Goal: Task Accomplishment & Management: Use online tool/utility

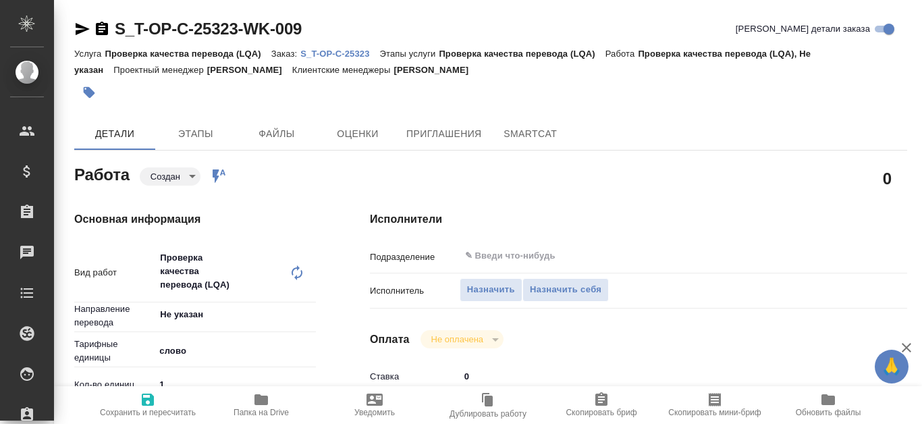
type textarea "x"
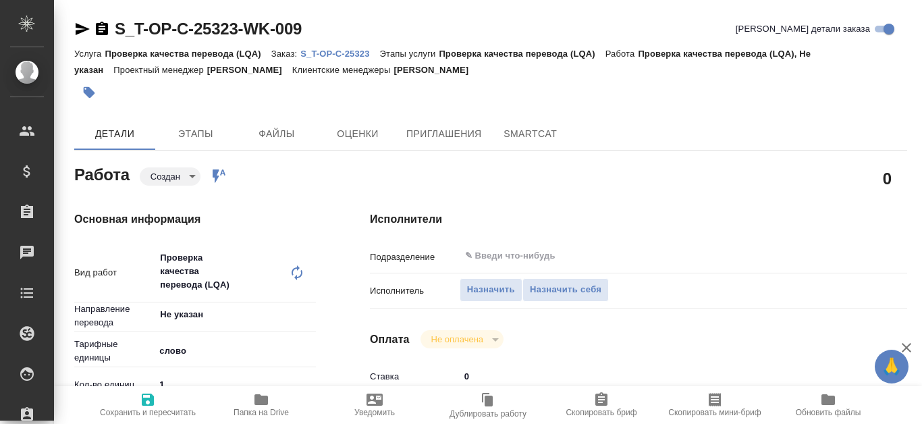
type textarea "x"
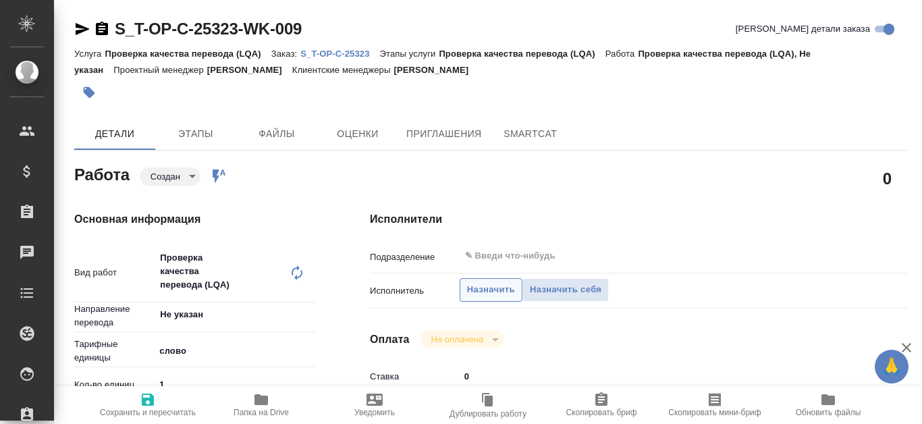
type textarea "x"
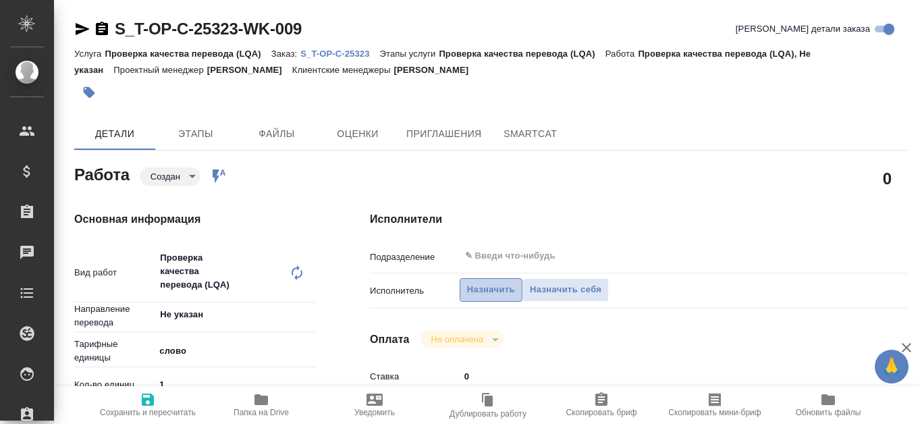
click at [491, 291] on span "Назначить" at bounding box center [491, 290] width 48 height 16
type textarea "x"
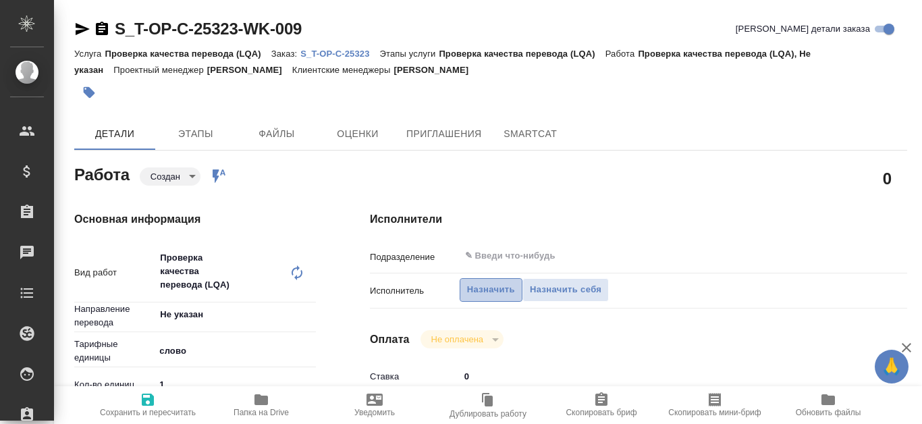
type textarea "x"
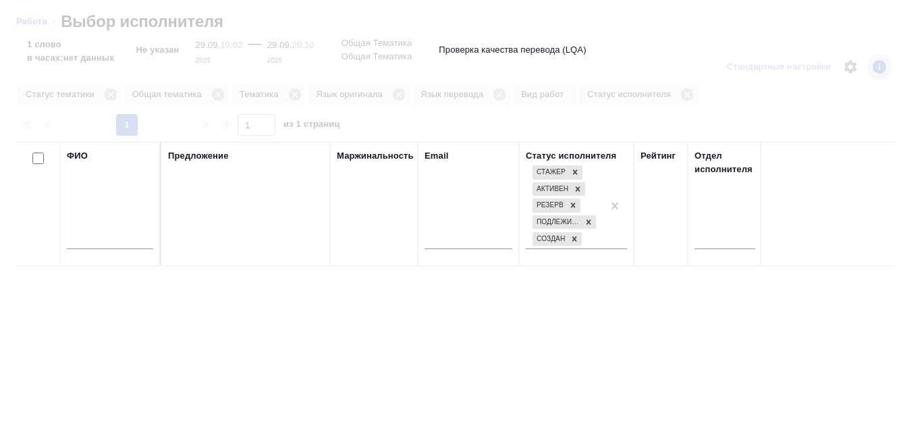
type textarea "x"
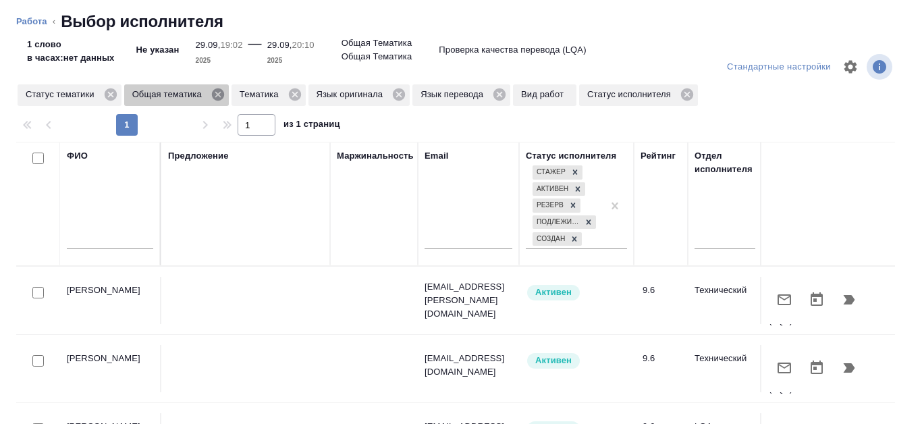
click at [217, 96] on icon at bounding box center [218, 94] width 12 height 12
click at [192, 96] on icon at bounding box center [187, 94] width 12 height 12
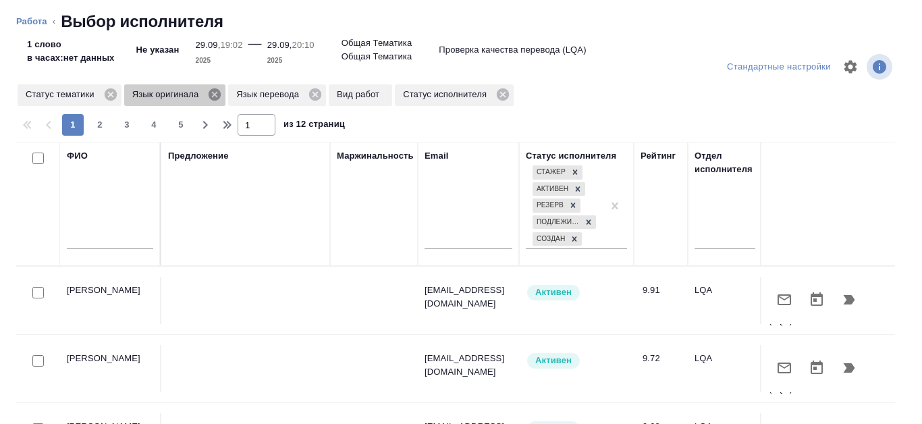
click at [217, 95] on icon at bounding box center [214, 94] width 12 height 12
click at [210, 96] on icon at bounding box center [210, 94] width 12 height 12
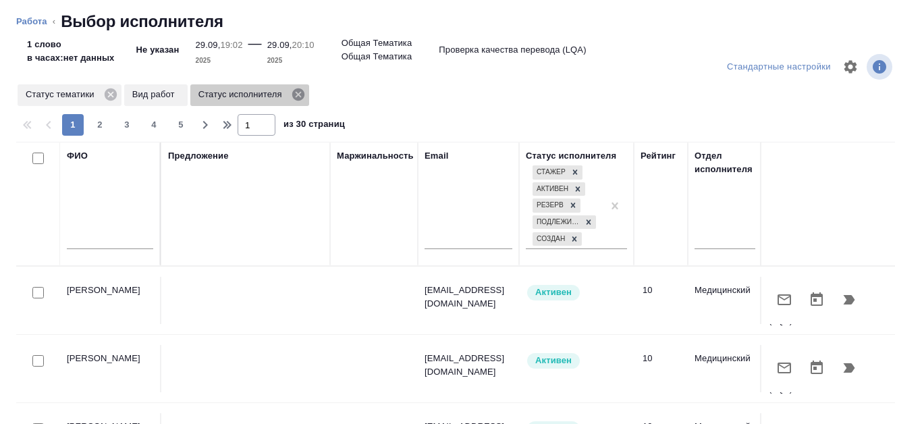
click at [293, 94] on icon at bounding box center [297, 94] width 12 height 12
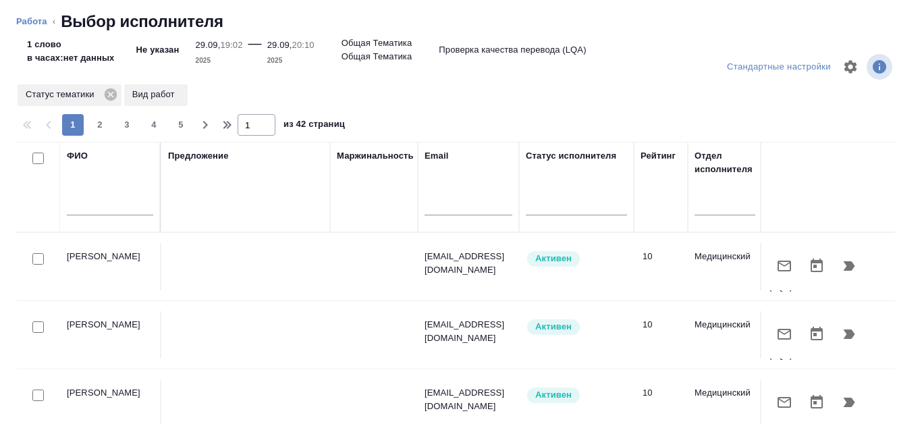
click at [175, 97] on p "Вид работ" at bounding box center [155, 94] width 47 height 13
click at [116, 200] on input "text" at bounding box center [110, 206] width 86 height 17
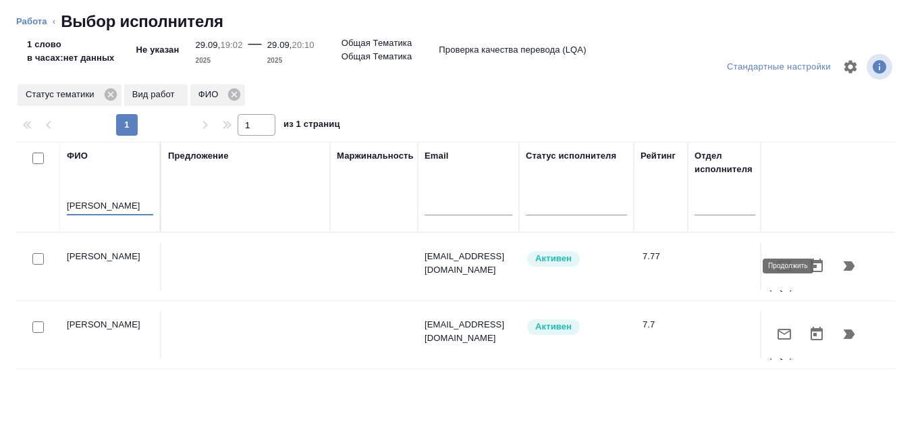
type input "Канатаева"
click at [846, 266] on icon "button" at bounding box center [849, 266] width 16 height 16
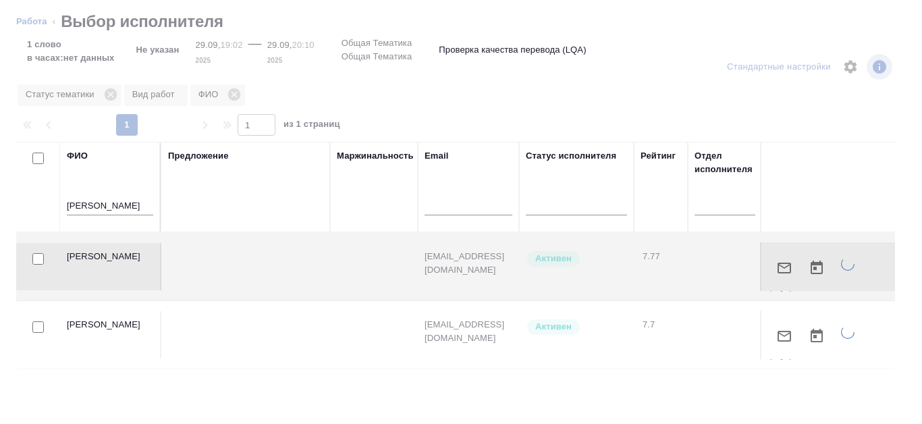
type textarea "x"
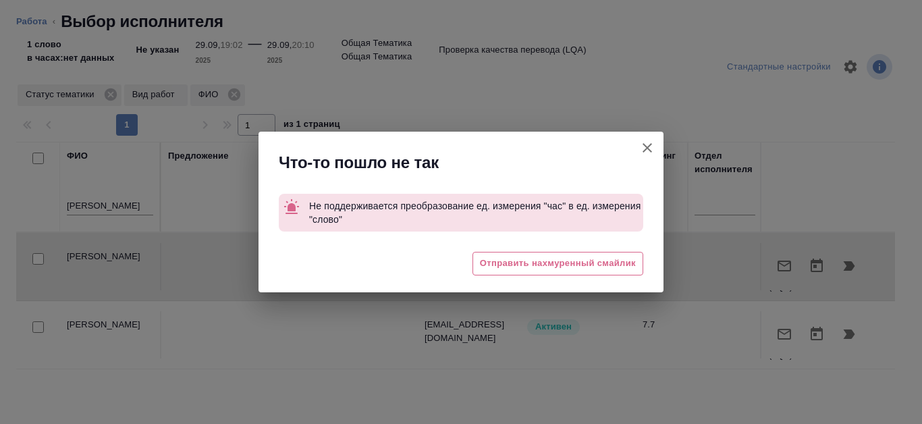
click at [639, 146] on icon "button" at bounding box center [647, 148] width 16 height 16
type textarea "x"
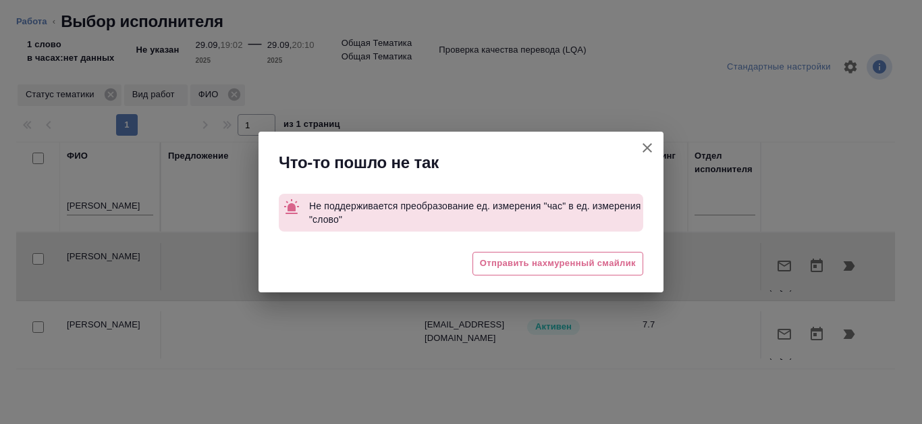
type textarea "x"
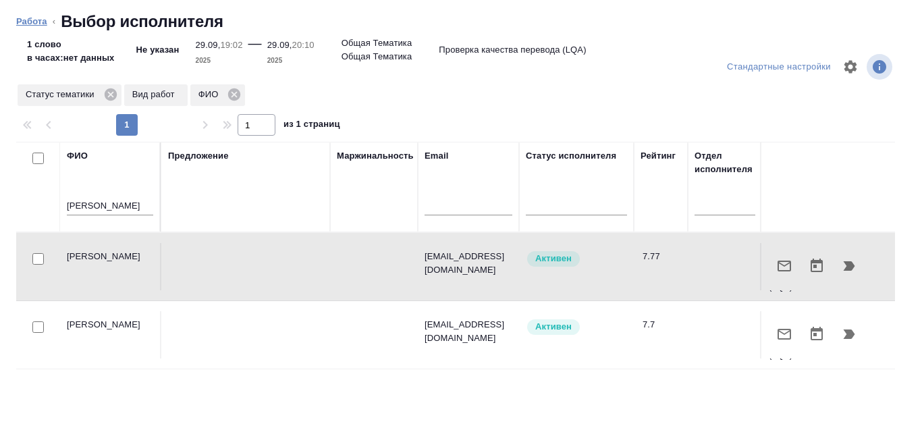
click at [30, 22] on link "Работа" at bounding box center [31, 21] width 31 height 10
type textarea "x"
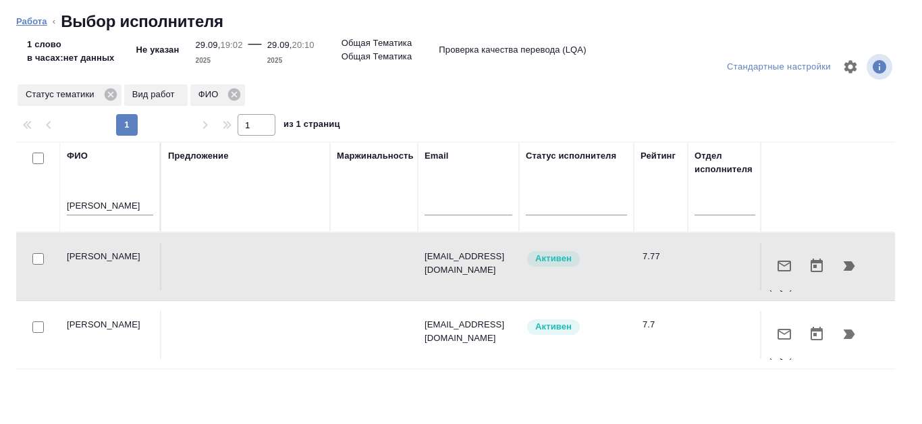
type textarea "x"
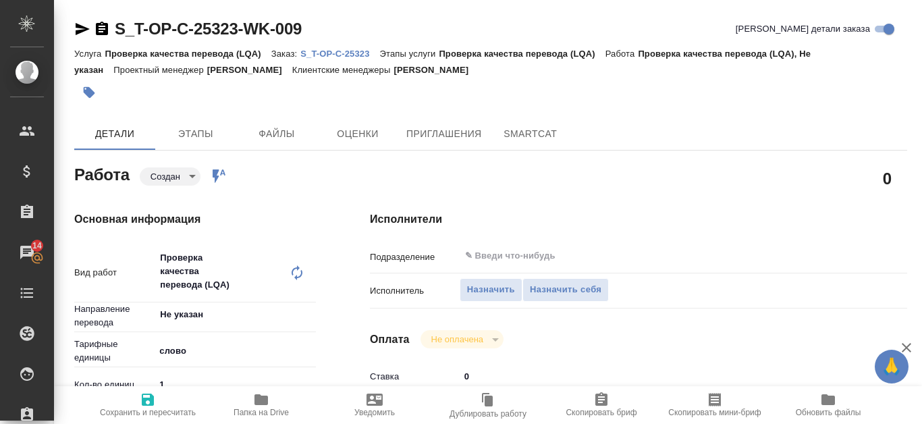
type textarea "x"
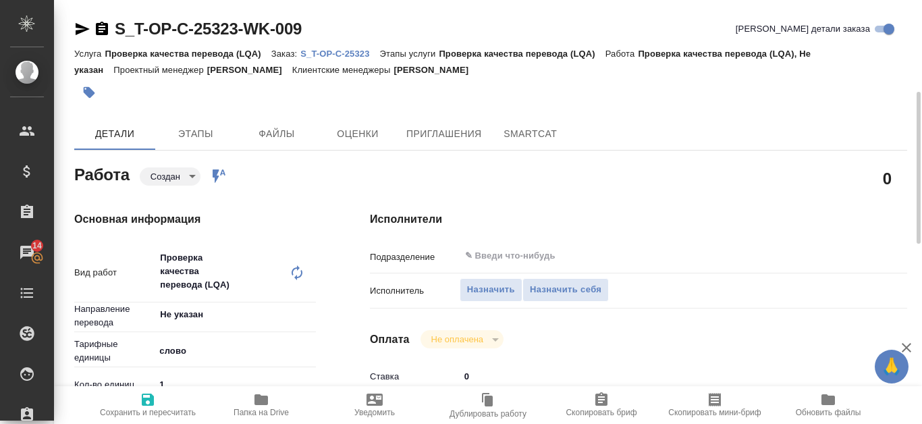
scroll to position [67, 0]
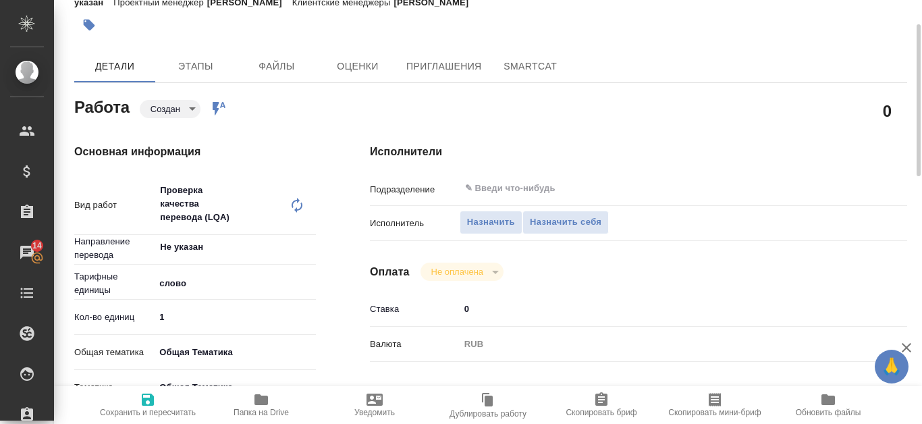
click at [165, 285] on body "🙏 .cls-1 fill:#fff; AWATERA Kanataeva Ekaterina Клиенты Спецификации Заказы 14 …" at bounding box center [461, 212] width 922 height 424
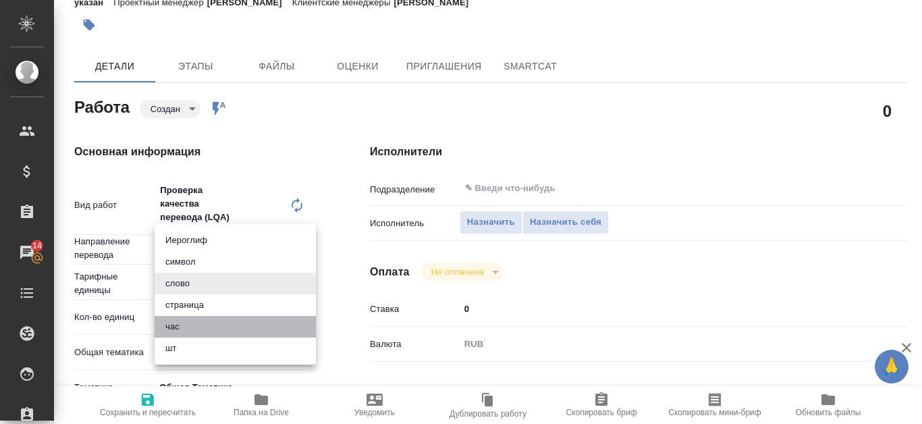
click at [186, 329] on li "час" at bounding box center [234, 327] width 161 height 22
type textarea "x"
type input "5a8b1489cc6b4906c91bfd93"
type textarea "x"
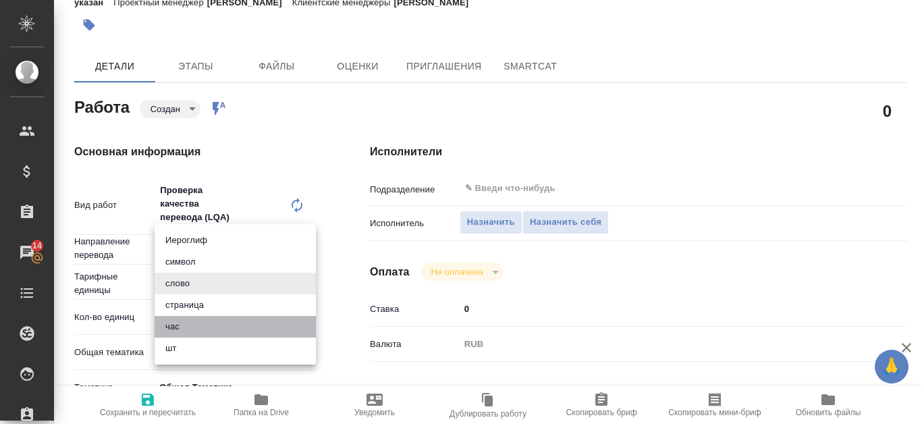
type textarea "x"
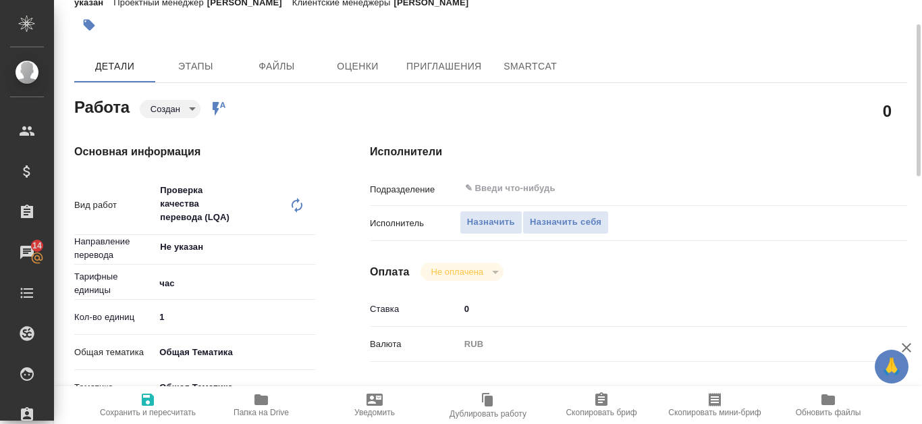
click at [161, 400] on span "Сохранить и пересчитать" at bounding box center [147, 404] width 97 height 26
type textarea "x"
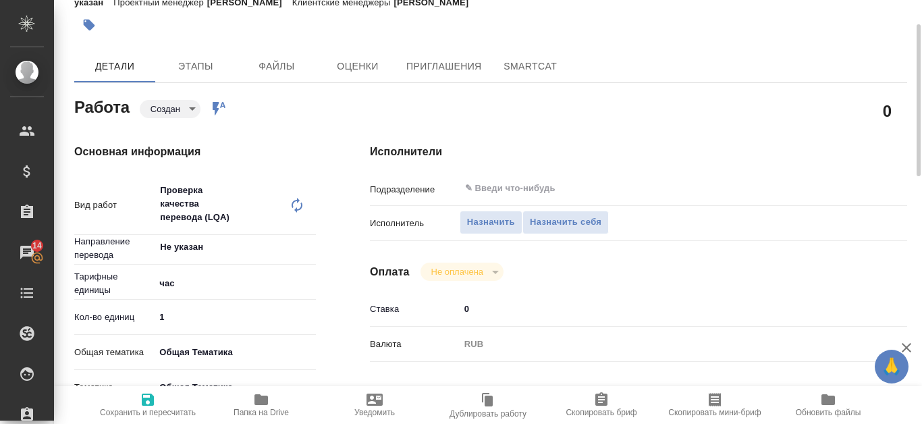
type textarea "x"
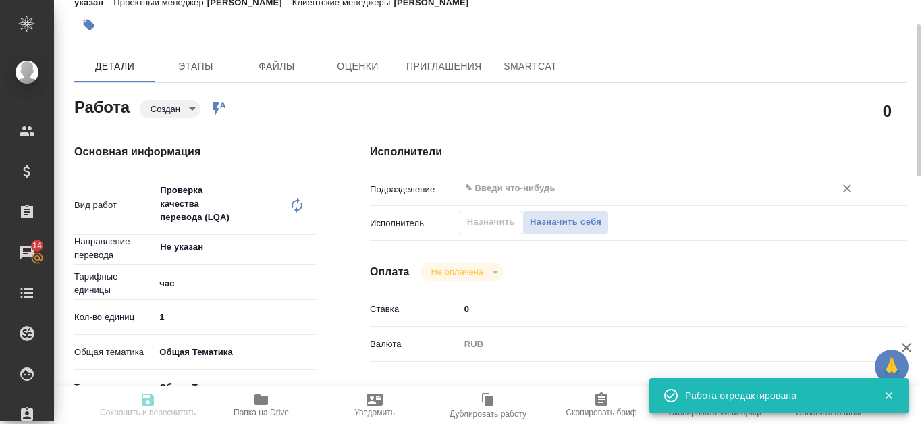
type textarea "x"
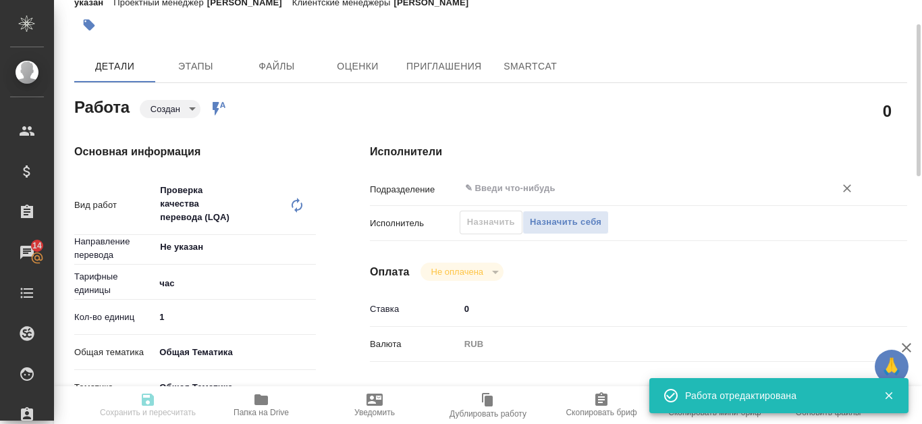
type input "created"
type textarea "Проверка качества перевода (LQA)"
type textarea "x"
type input "Не указан"
type input "5a8b1489cc6b4906c91bfd93"
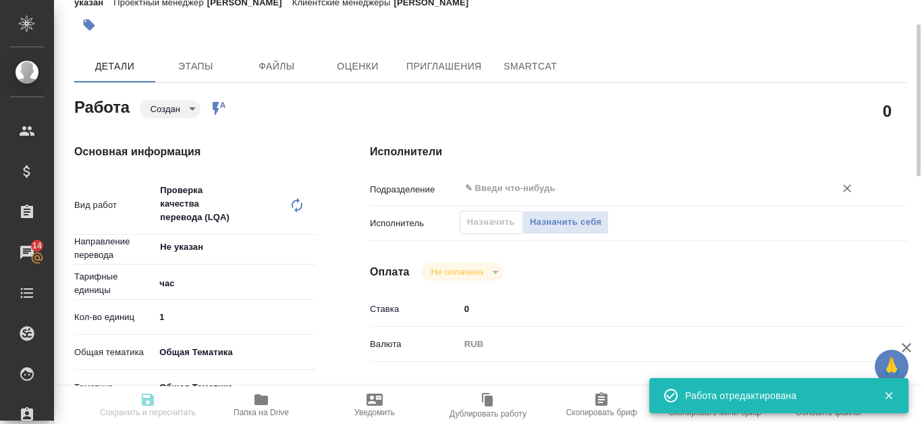
type input "1"
type input "obtem"
type input "6012b1ca196b0e5c9229a120"
type input "[DATE] 19:02"
type input "[DATE] 20:10"
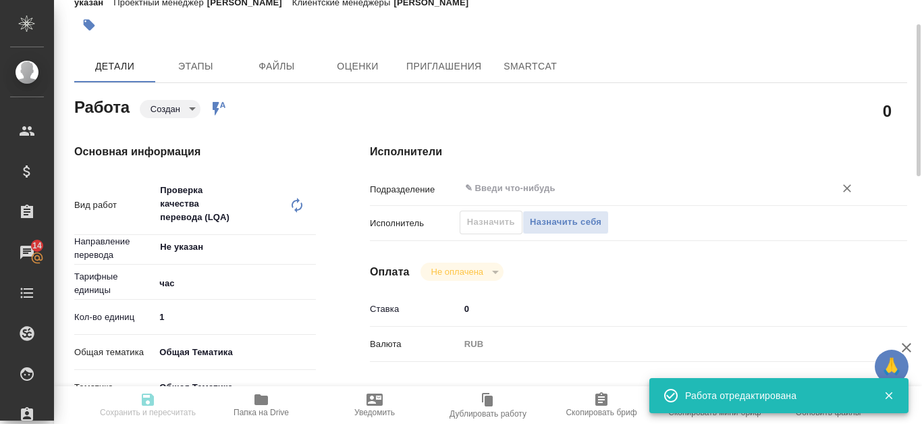
type input "[DATE] 20:10"
type input "notPayed"
type input "0"
type input "RUB"
type input "[PERSON_NAME]"
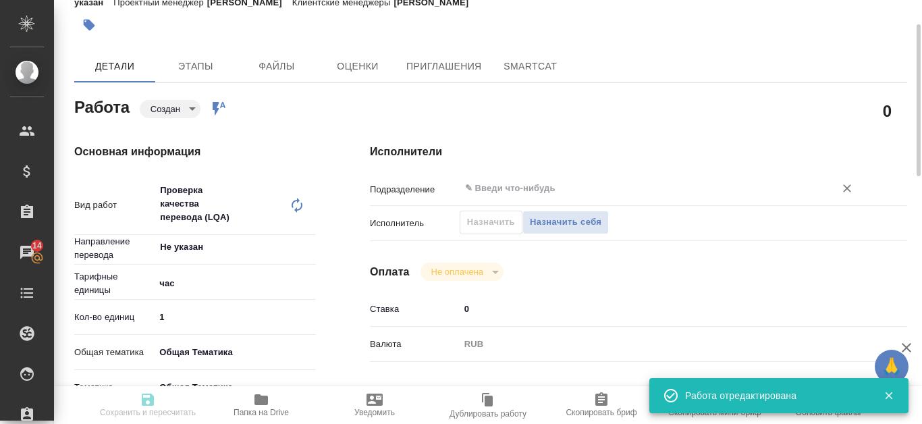
type textarea "x"
type textarea "/Clients/Т-ОП-С_Русал Глобал Менеджмент/Orders/S_T-OP-C-25323/LQA/S_T-OP-C-2532…"
type textarea "x"
type input "S_T-OP-C-25323"
type input "от Исаева_29.09"
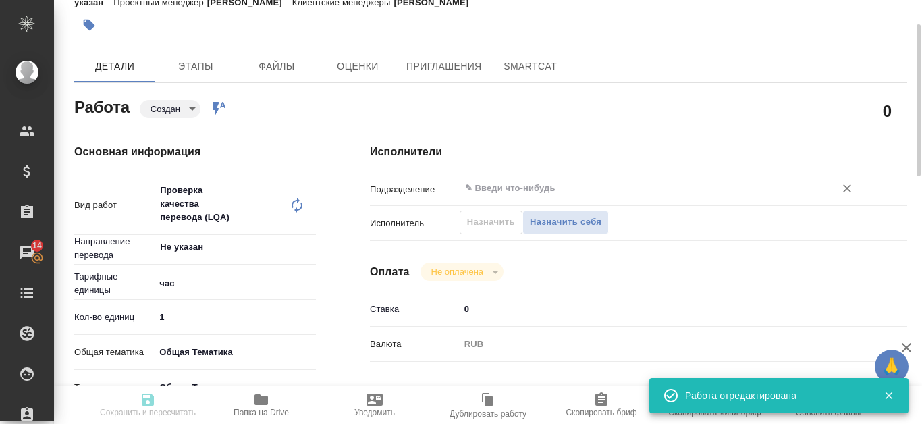
type input "Проверка качества перевода (LQA)"
type input "[PERSON_NAME]"
type input "/Clients/Т-ОП-С_Русал Глобал Менеджмент/Orders/S_T-OP-C-25323"
type textarea "x"
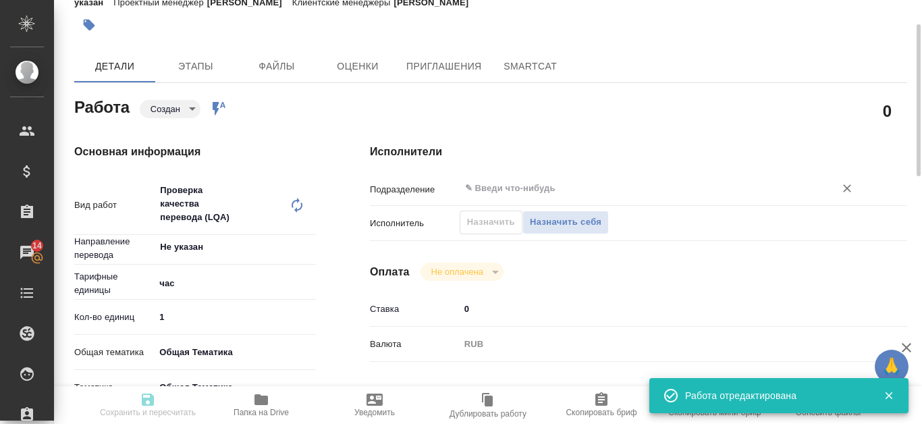
type textarea "[PERSON_NAME]"
type textarea "x"
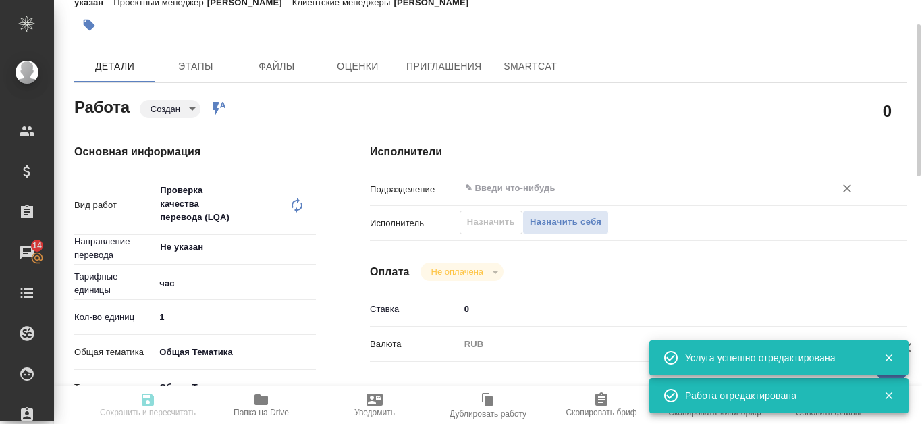
type textarea "x"
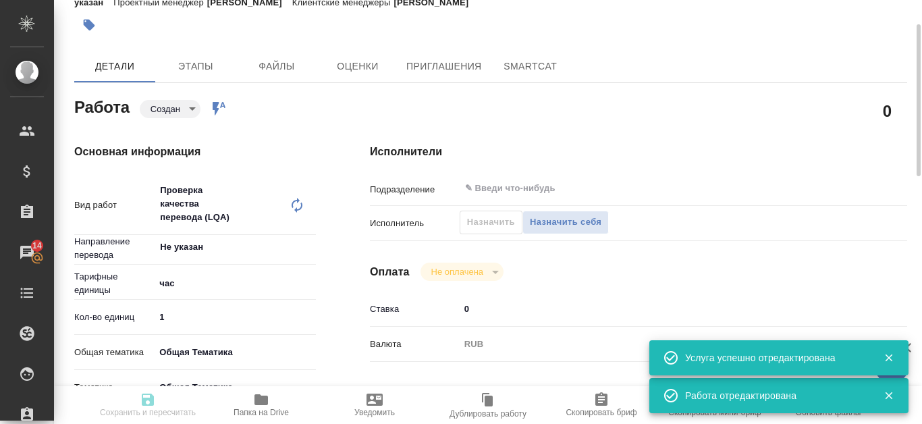
type textarea "x"
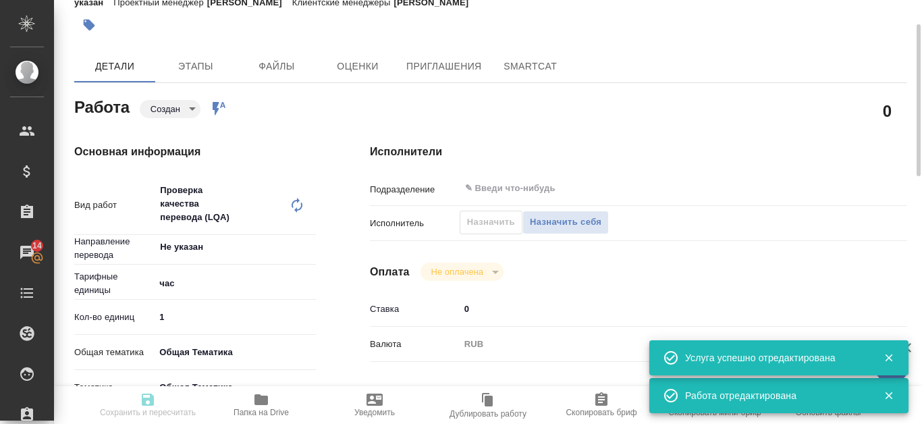
type textarea "x"
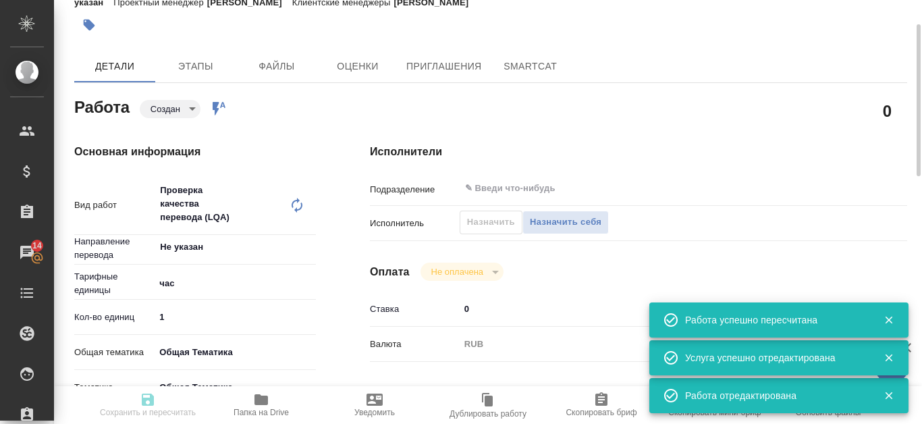
type input "created"
type textarea "Проверка качества перевода (LQA)"
type textarea "x"
type input "Не указан"
type input "5a8b1489cc6b4906c91bfd93"
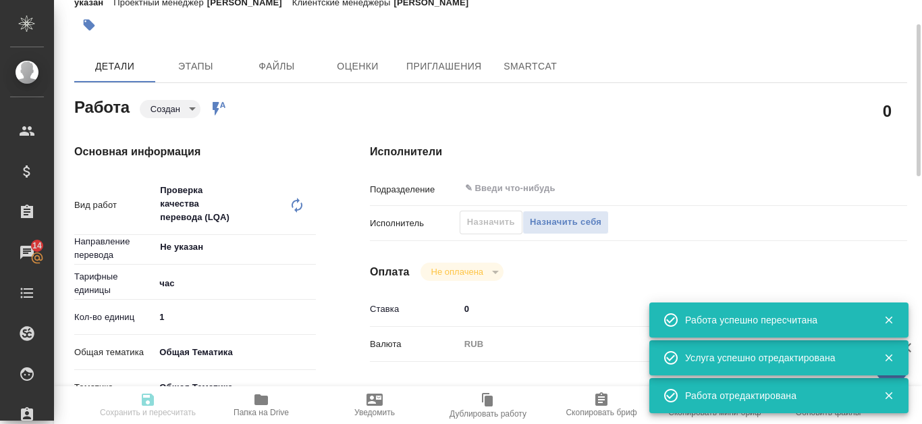
type input "1"
type input "obtem"
type input "6012b1ca196b0e5c9229a120"
type input "[DATE] 19:02"
type input "[DATE] 20:10"
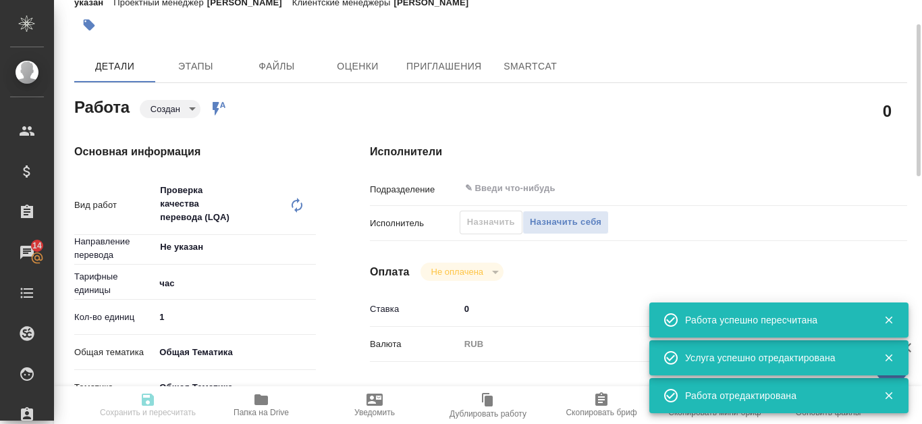
type input "[DATE] 20:10"
type input "notPayed"
type input "0"
type input "RUB"
type input "[PERSON_NAME]"
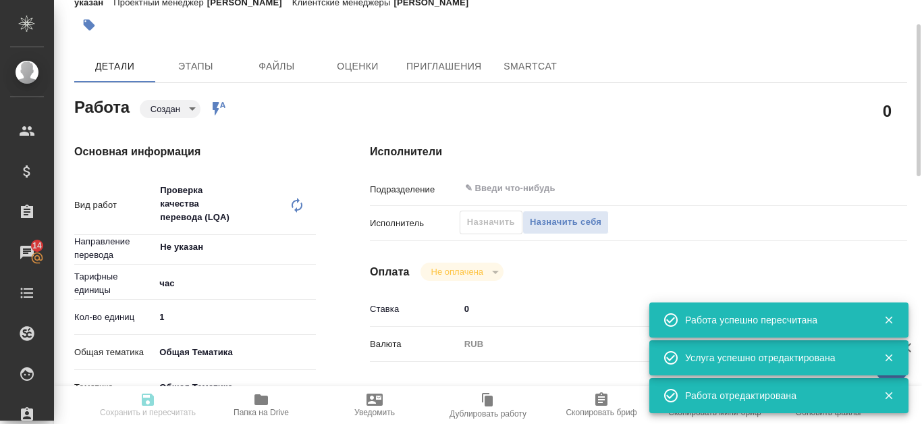
type textarea "x"
type textarea "/Clients/Т-ОП-С_Русал Глобал Менеджмент/Orders/S_T-OP-C-25323/LQA/S_T-OP-C-2532…"
type textarea "x"
type input "S_T-OP-C-25323"
type input "от Исаева_29.09"
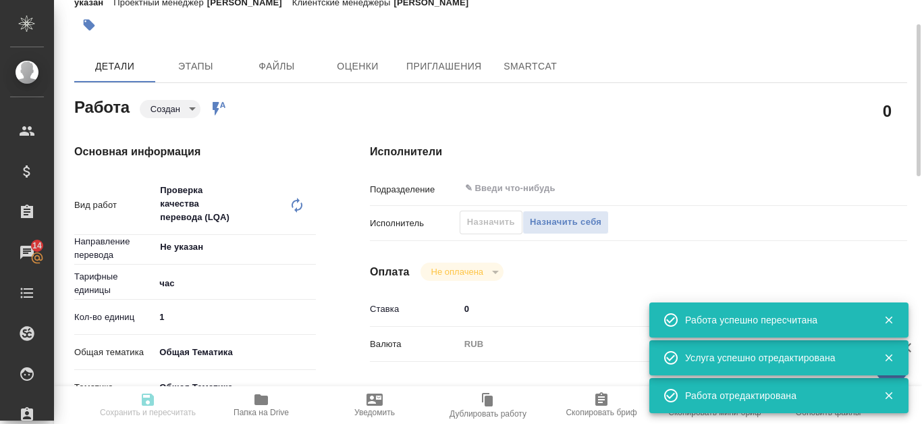
type input "Проверка качества перевода (LQA)"
type input "[PERSON_NAME]"
type input "/Clients/Т-ОП-С_Русал Глобал Менеджмент/Orders/S_T-OP-C-25323"
type textarea "x"
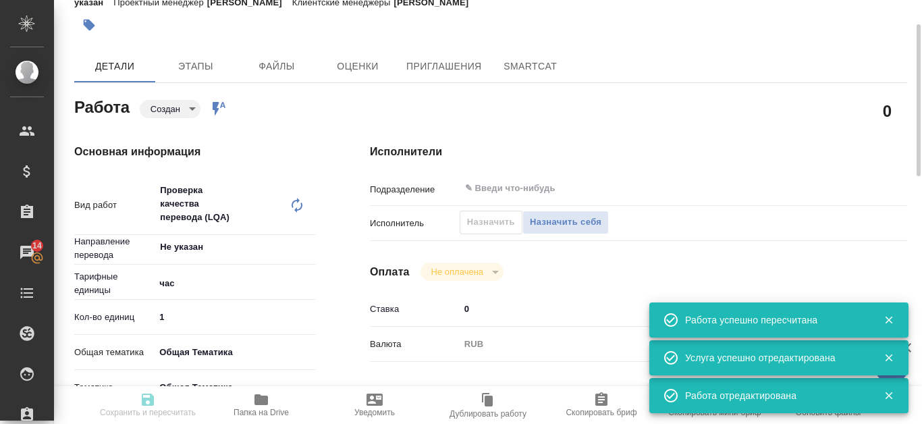
type textarea "[PERSON_NAME]"
type textarea "x"
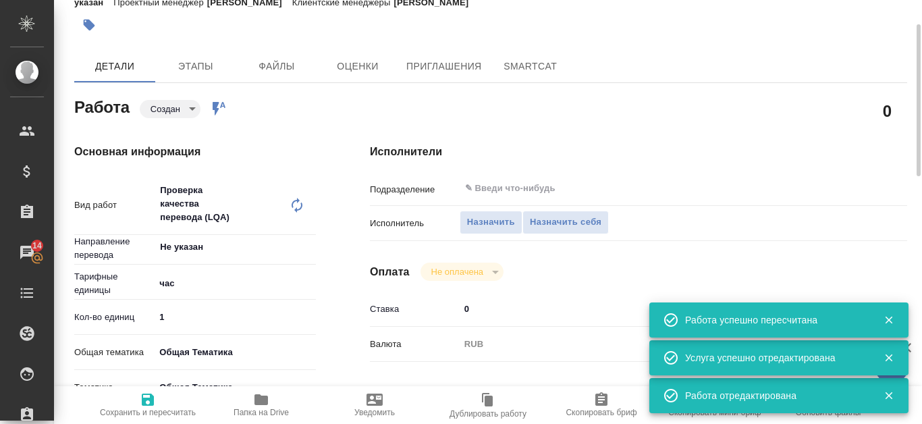
type textarea "x"
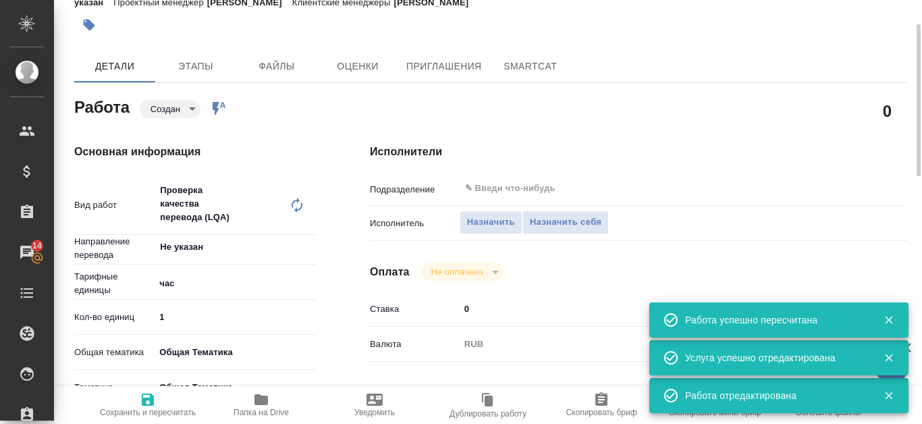
type textarea "x"
click at [508, 223] on span "Назначить" at bounding box center [491, 223] width 48 height 16
type textarea "x"
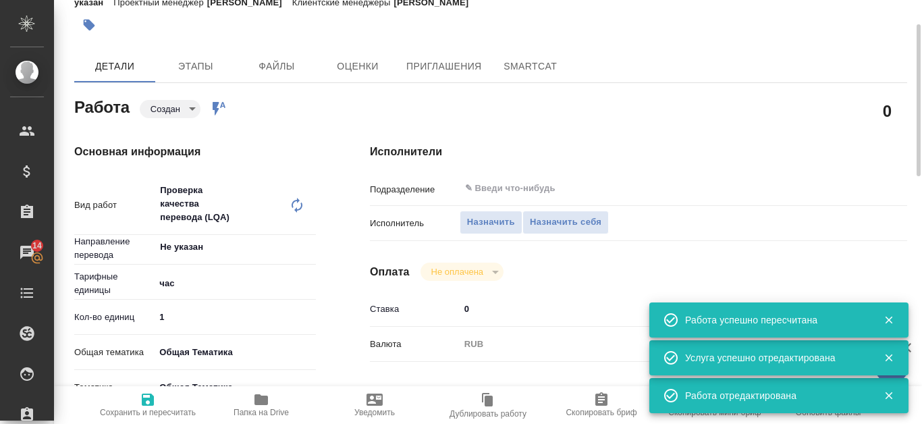
type textarea "x"
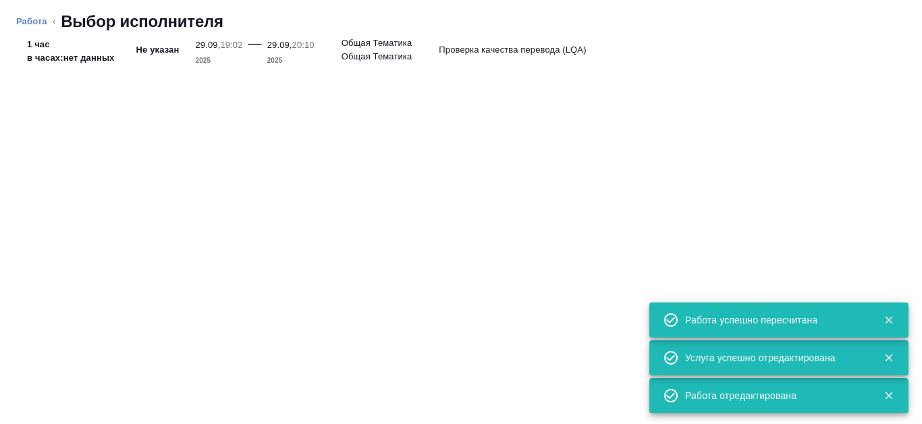
type textarea "x"
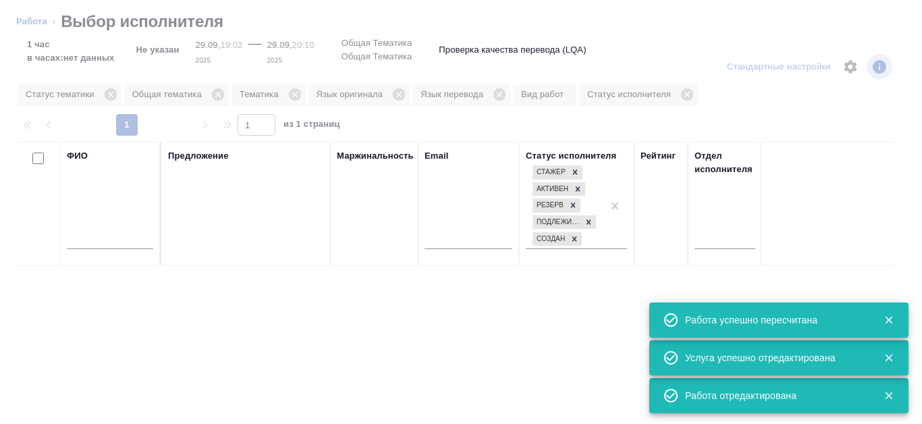
click at [96, 242] on input "text" at bounding box center [110, 240] width 86 height 17
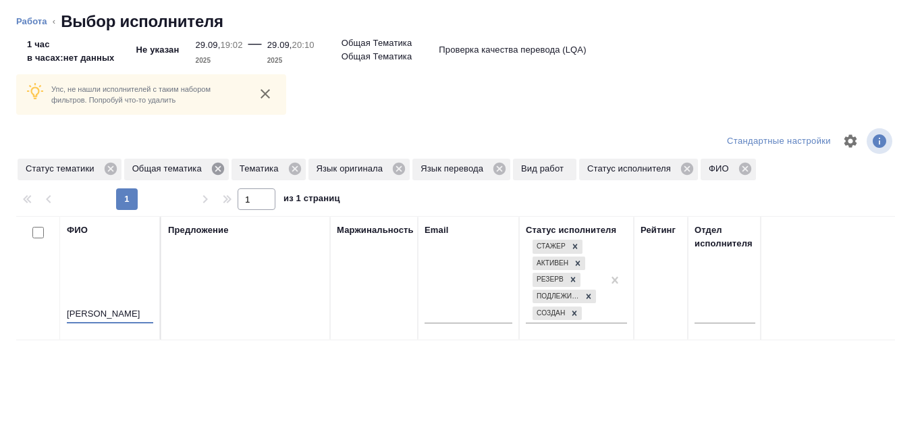
type input "Канатаева"
click at [218, 168] on icon at bounding box center [217, 168] width 15 height 15
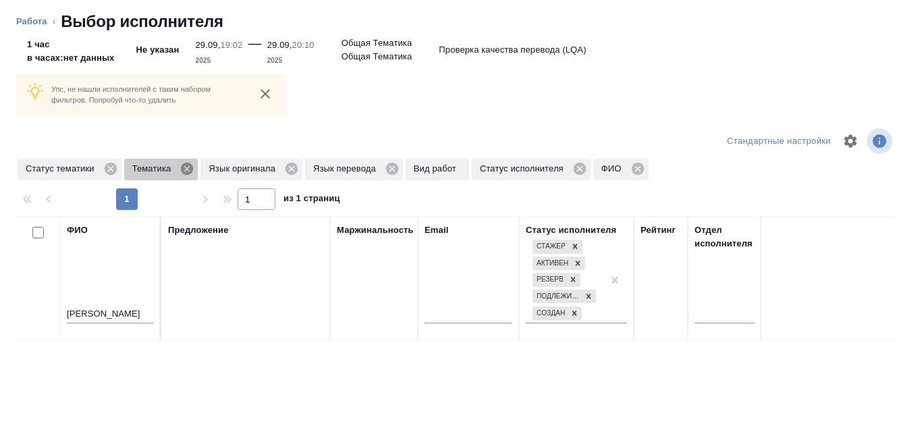
click at [190, 170] on icon at bounding box center [187, 169] width 12 height 12
click at [216, 170] on icon at bounding box center [214, 168] width 15 height 15
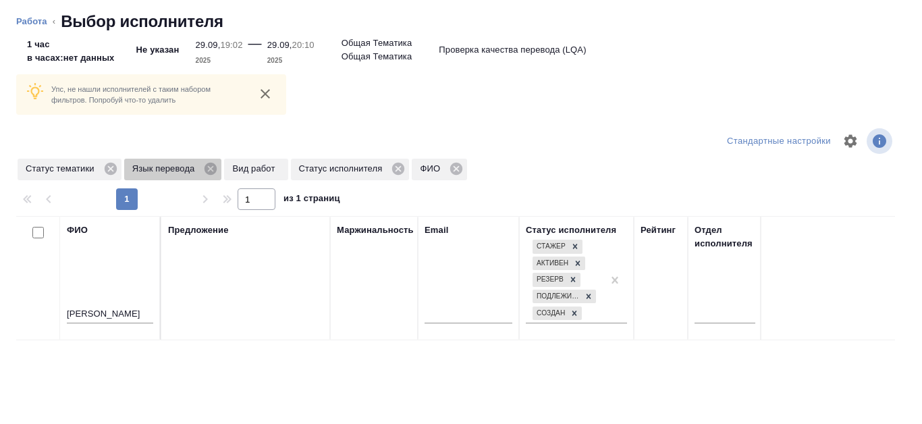
click at [216, 170] on icon at bounding box center [210, 169] width 12 height 12
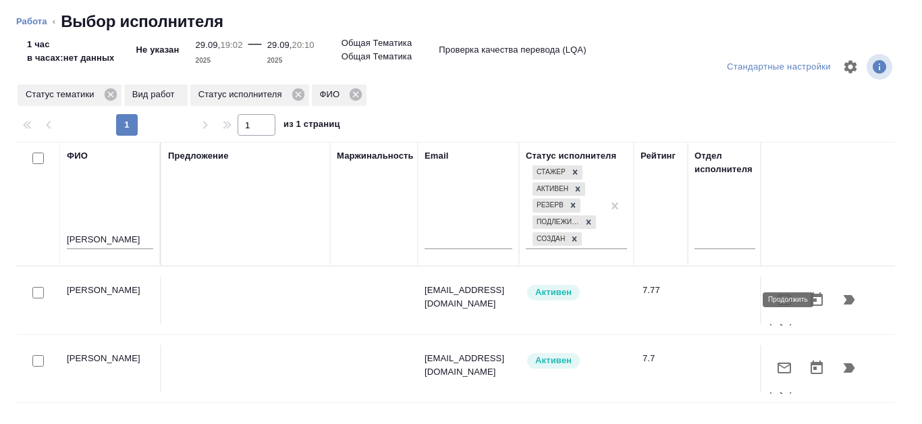
click at [841, 301] on icon "button" at bounding box center [849, 299] width 16 height 16
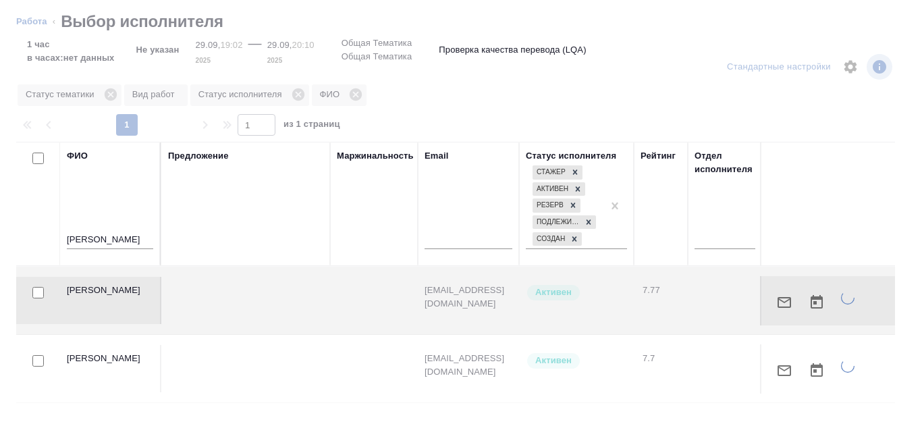
type textarea "x"
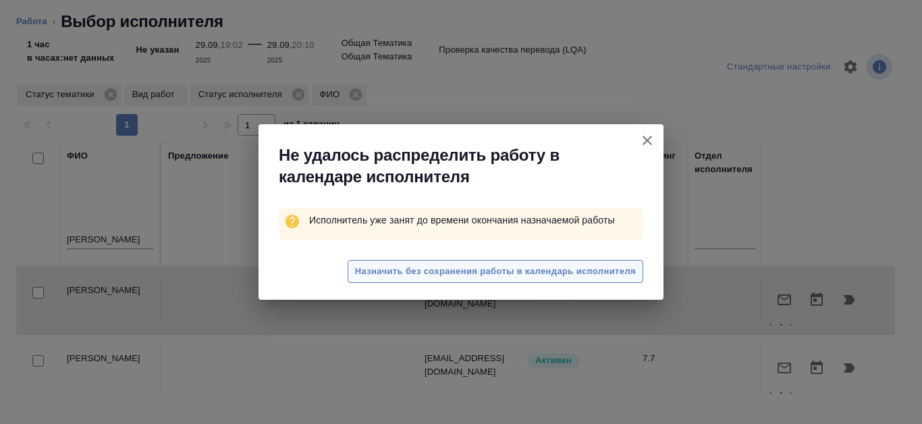
click at [377, 270] on span "Назначить без сохранения работы в календарь исполнителя" at bounding box center [495, 272] width 281 height 16
type textarea "x"
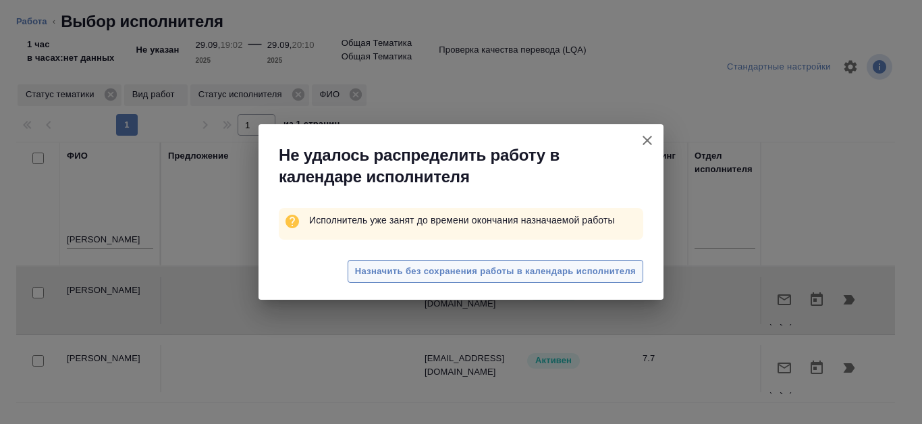
type textarea "x"
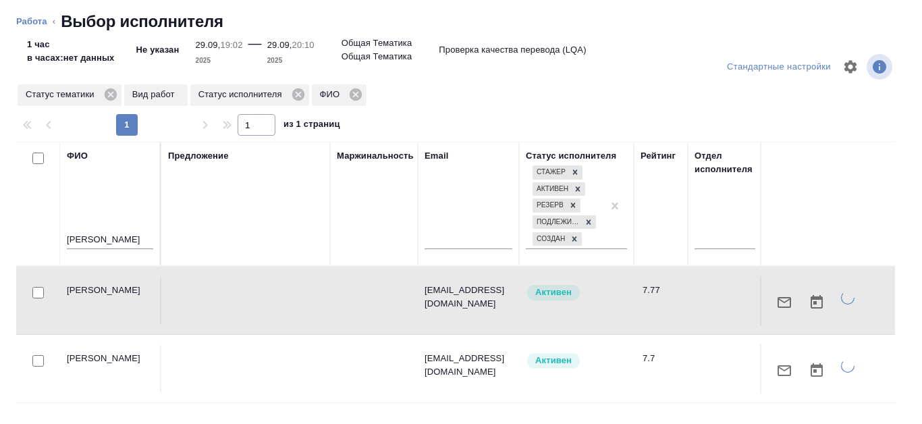
type textarea "x"
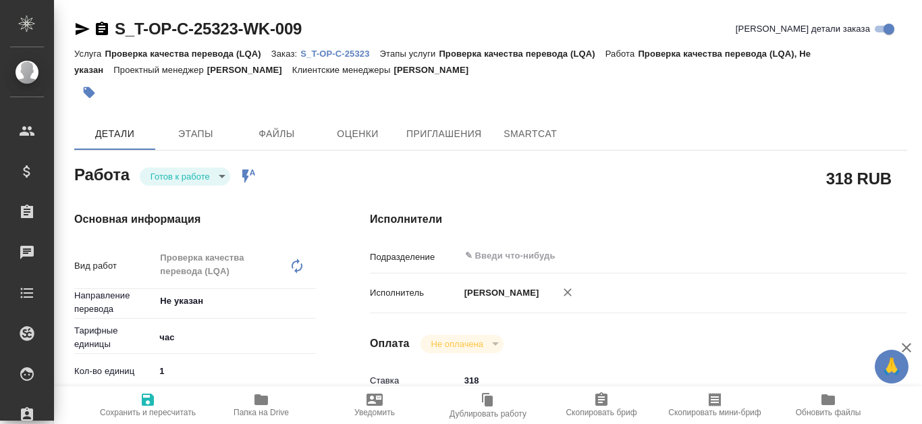
type textarea "x"
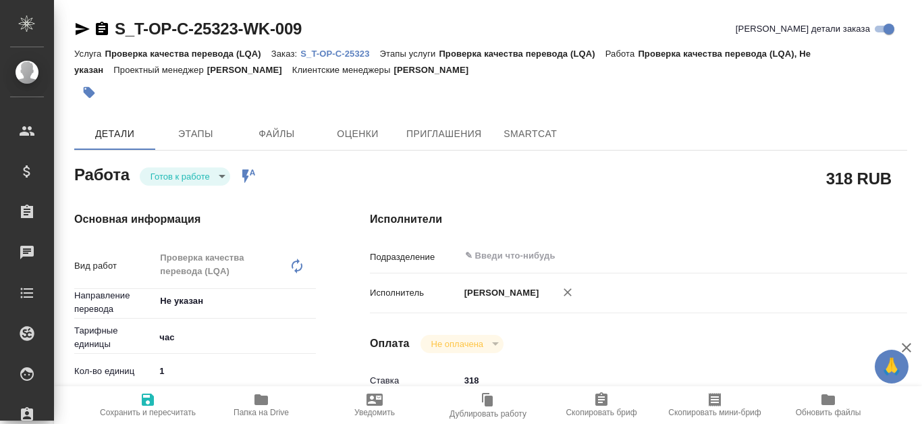
type textarea "x"
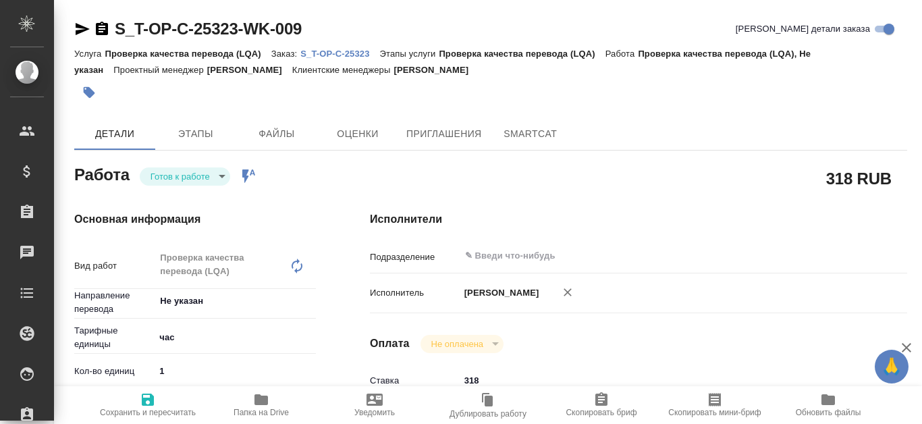
type textarea "x"
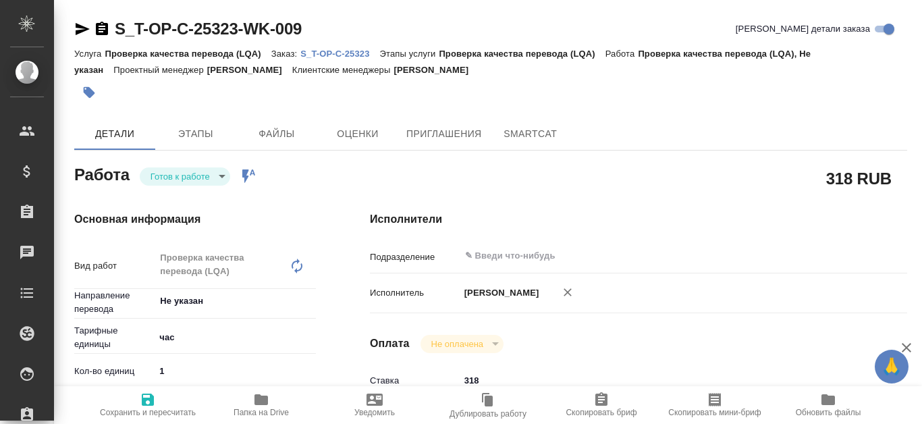
type textarea "x"
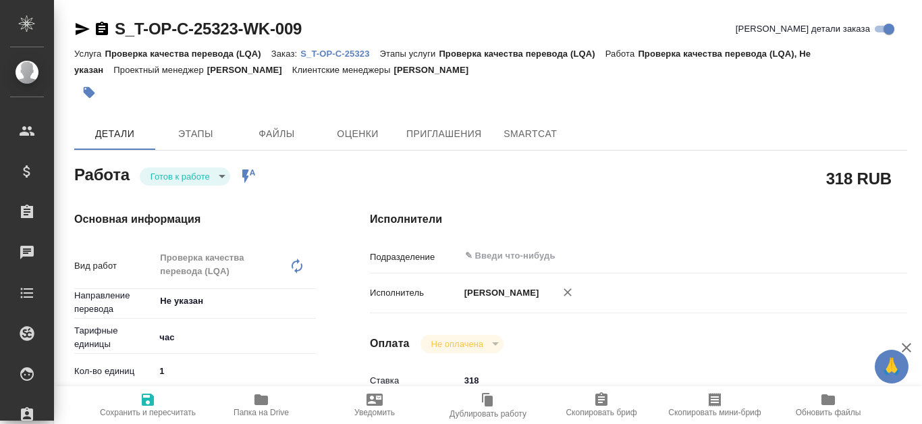
type textarea "x"
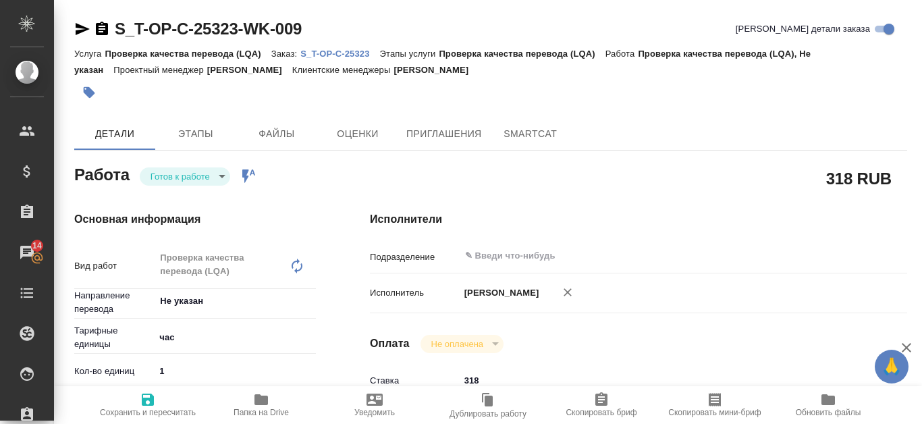
click at [360, 57] on p "S_T-OP-C-25323" at bounding box center [339, 54] width 79 height 10
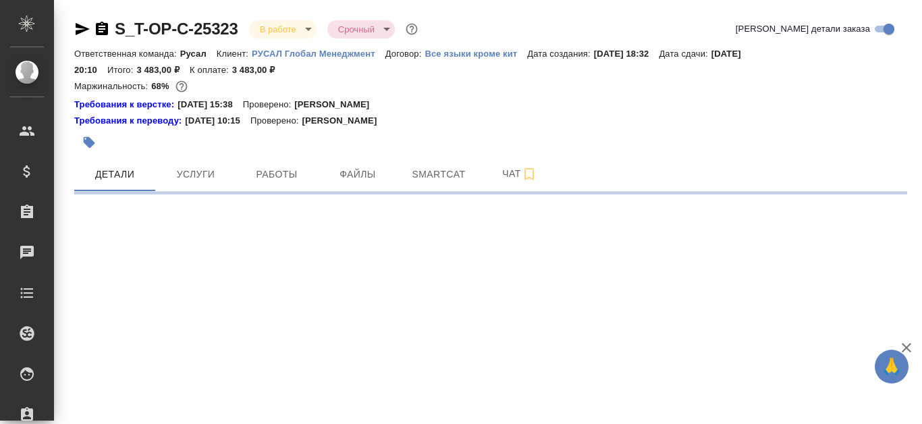
select select "RU"
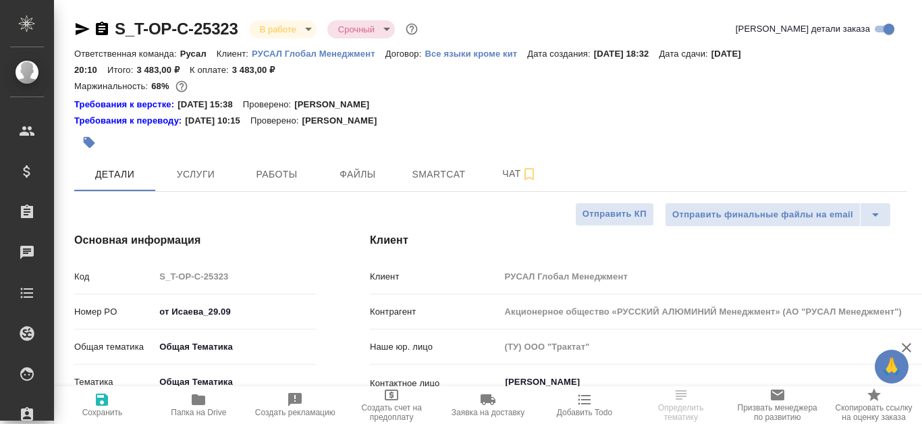
type textarea "x"
type input "[PERSON_NAME]"
click at [445, 172] on span "Smartcat" at bounding box center [438, 174] width 65 height 17
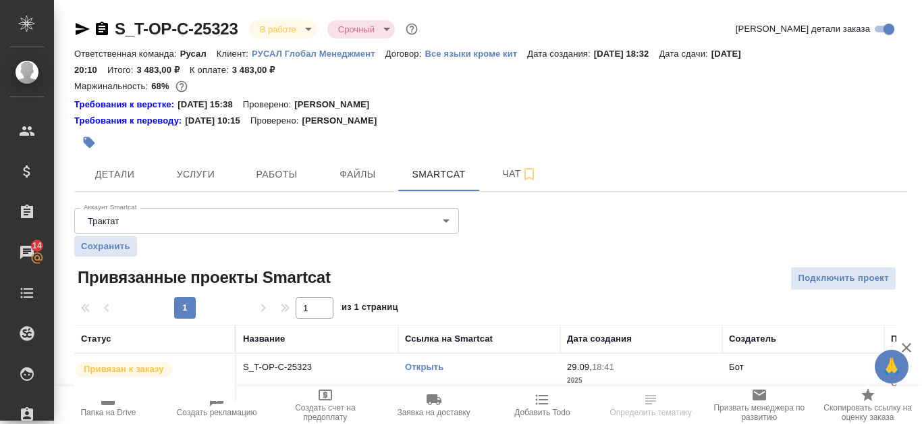
click at [429, 366] on link "Открыть" at bounding box center [424, 367] width 38 height 10
